Goal: Transaction & Acquisition: Purchase product/service

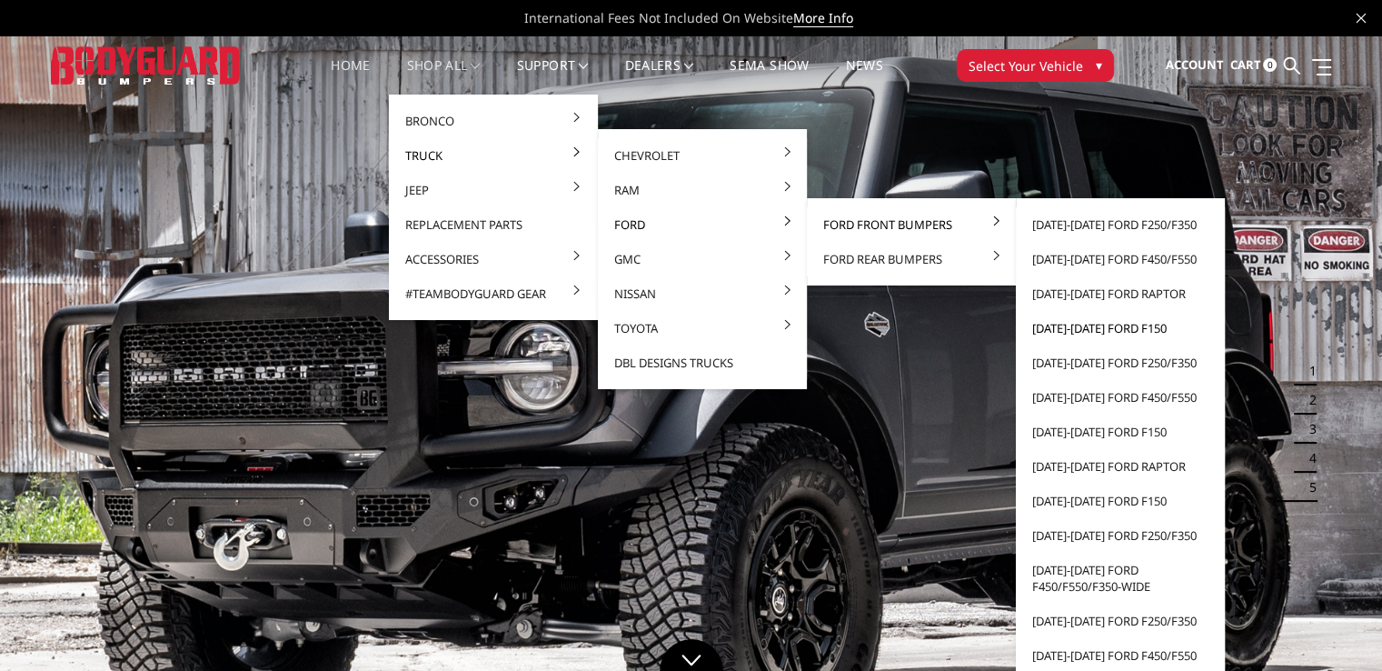
click at [1066, 331] on link "[DATE]-[DATE] Ford F150" at bounding box center [1120, 328] width 194 height 35
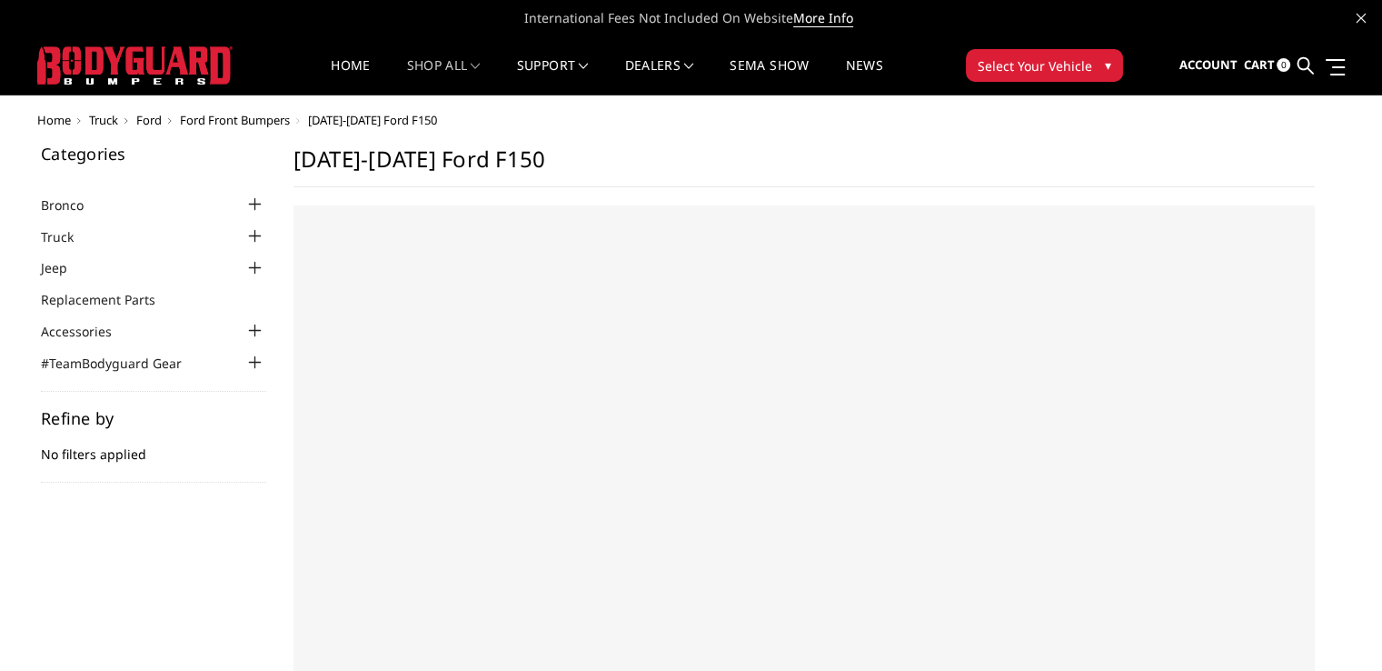
select select "US"
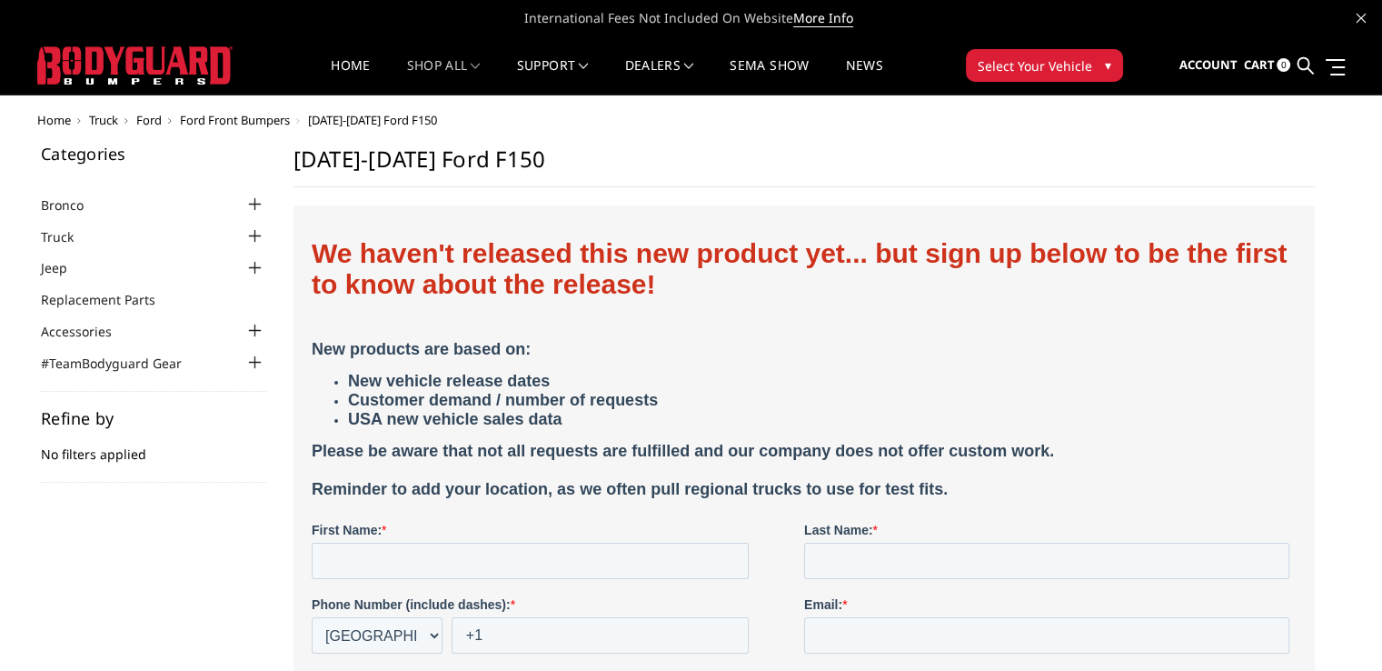
click at [250, 243] on div at bounding box center [255, 236] width 22 height 22
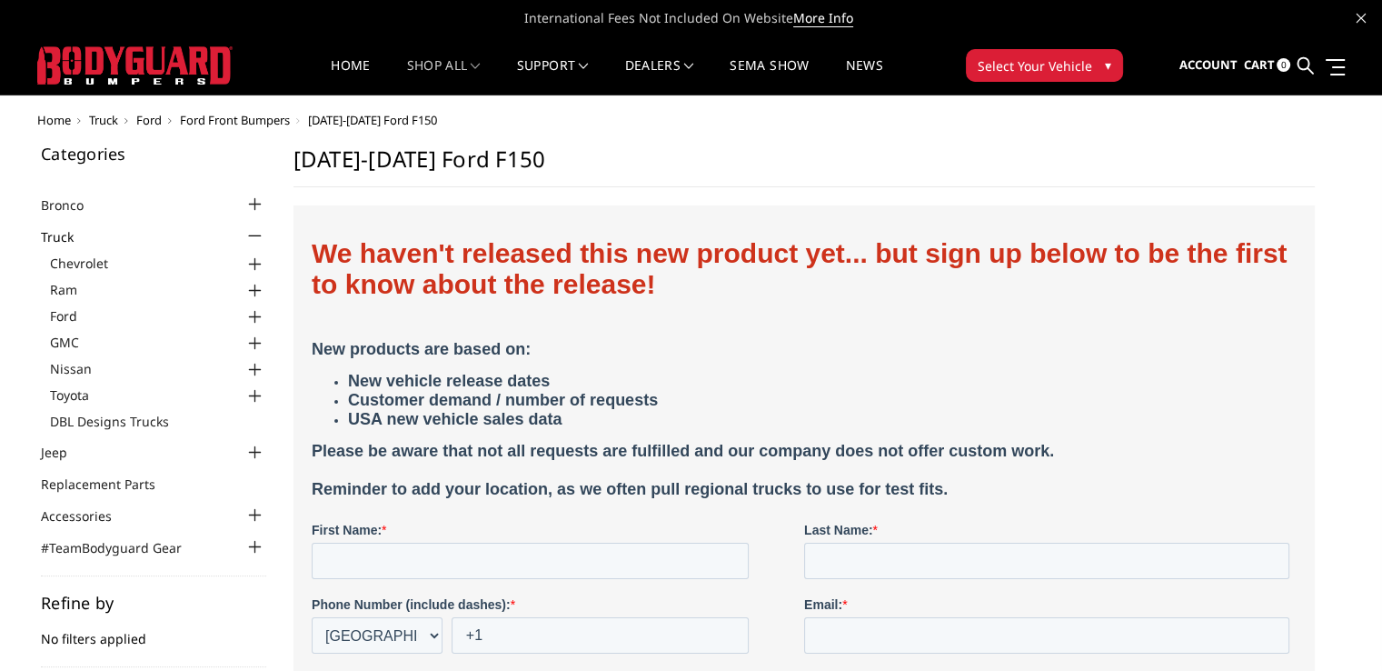
click at [252, 316] on div at bounding box center [255, 317] width 22 height 22
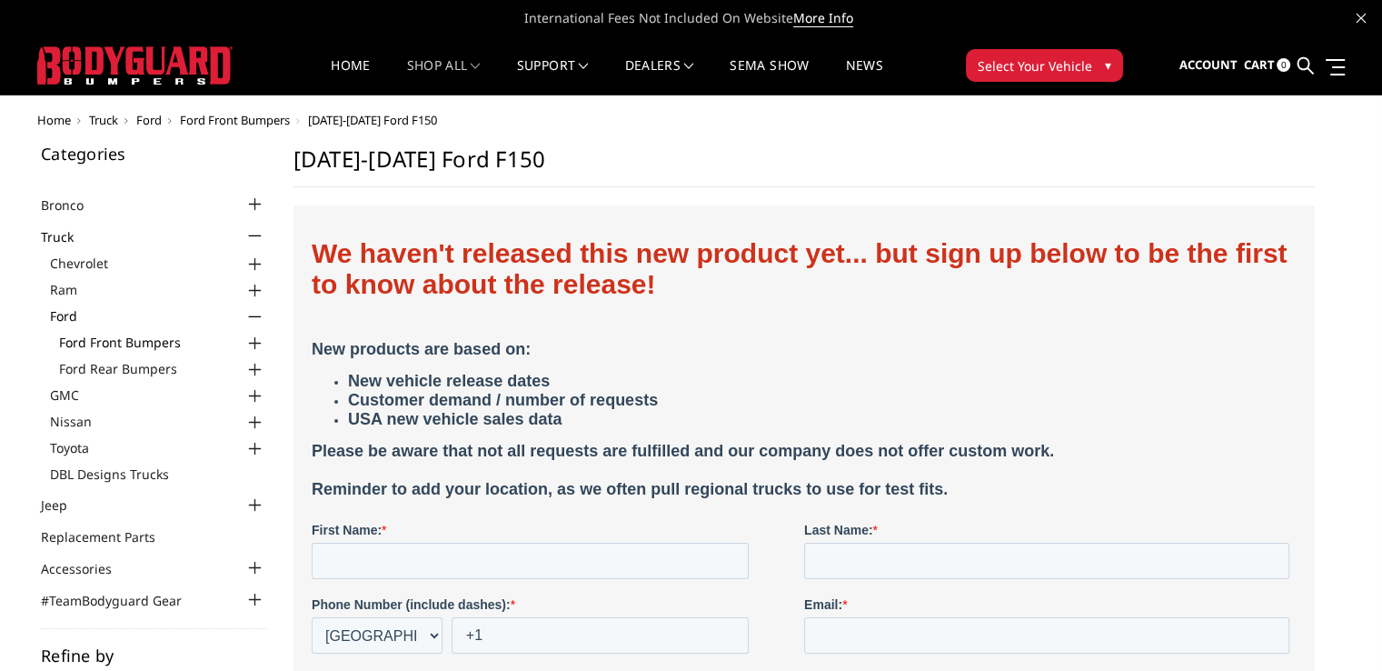
click at [190, 340] on link "Ford Front Bumpers" at bounding box center [162, 342] width 207 height 19
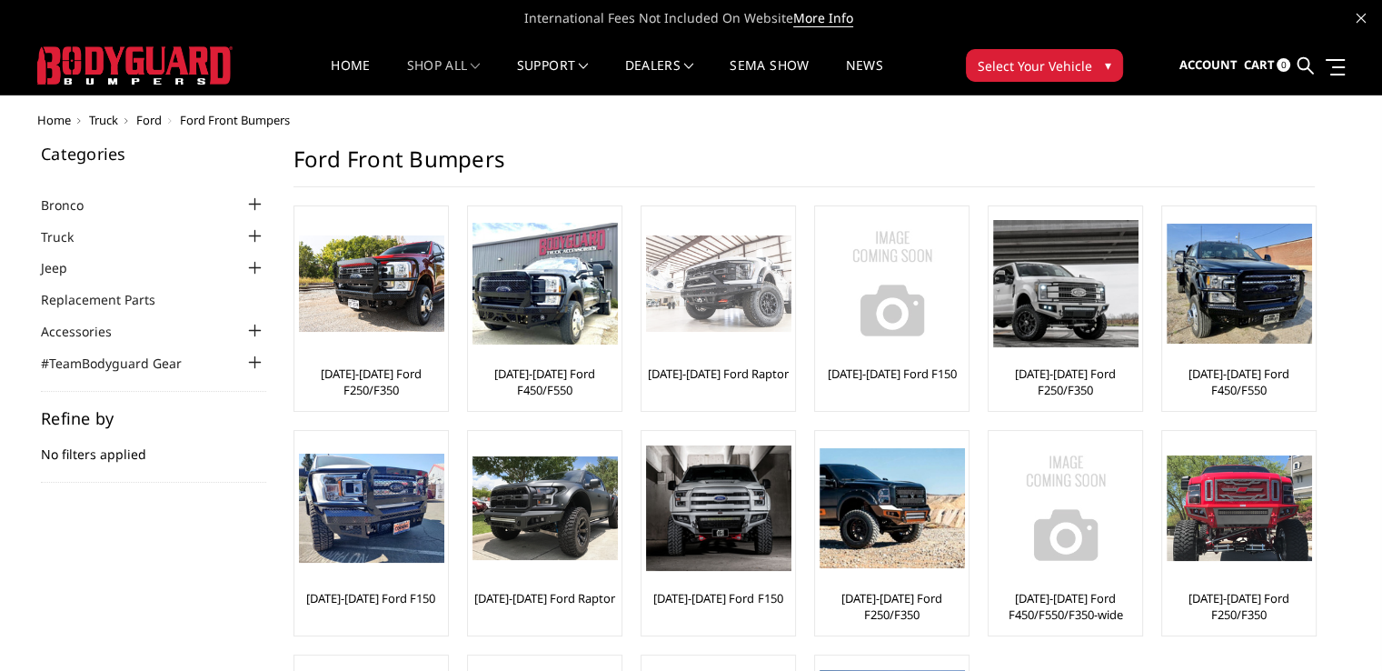
click at [724, 324] on img at bounding box center [718, 283] width 145 height 97
